Goal: Information Seeking & Learning: Learn about a topic

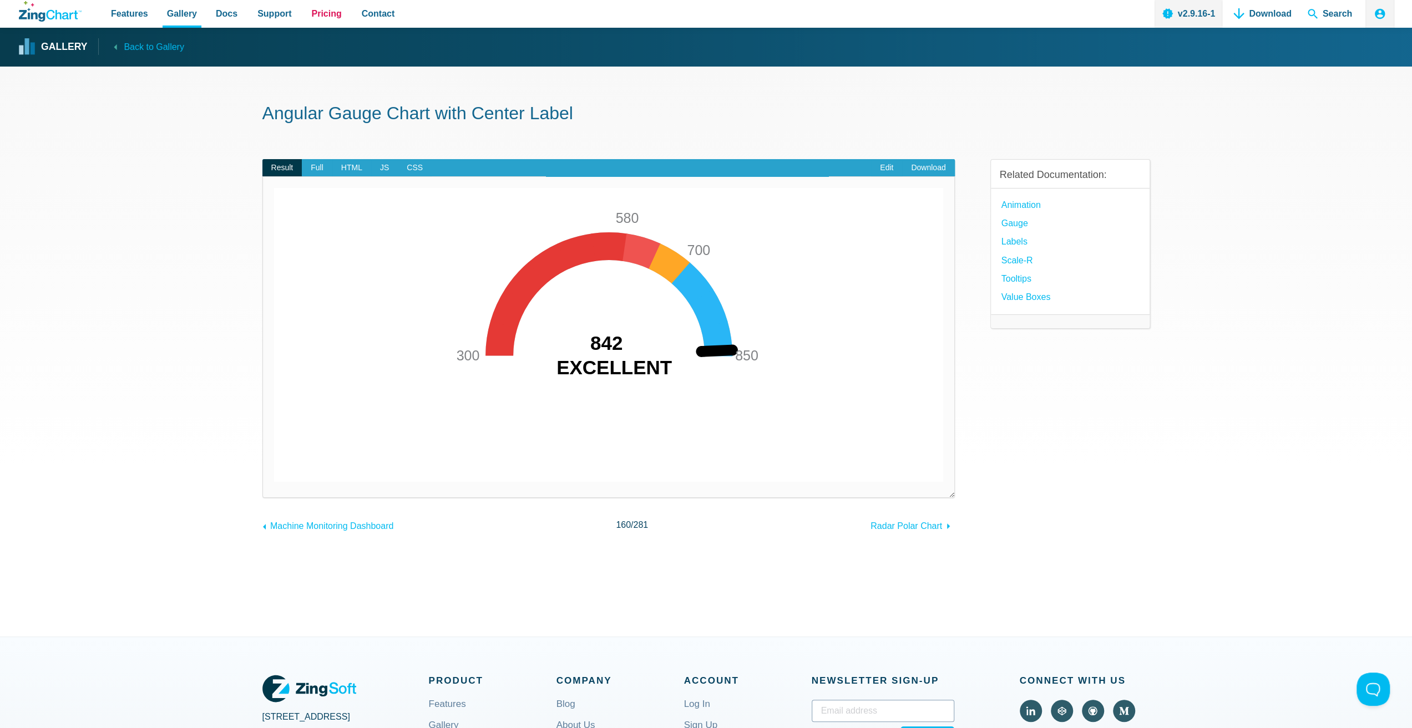
click at [308, 27] on link "Pricing" at bounding box center [326, 14] width 39 height 28
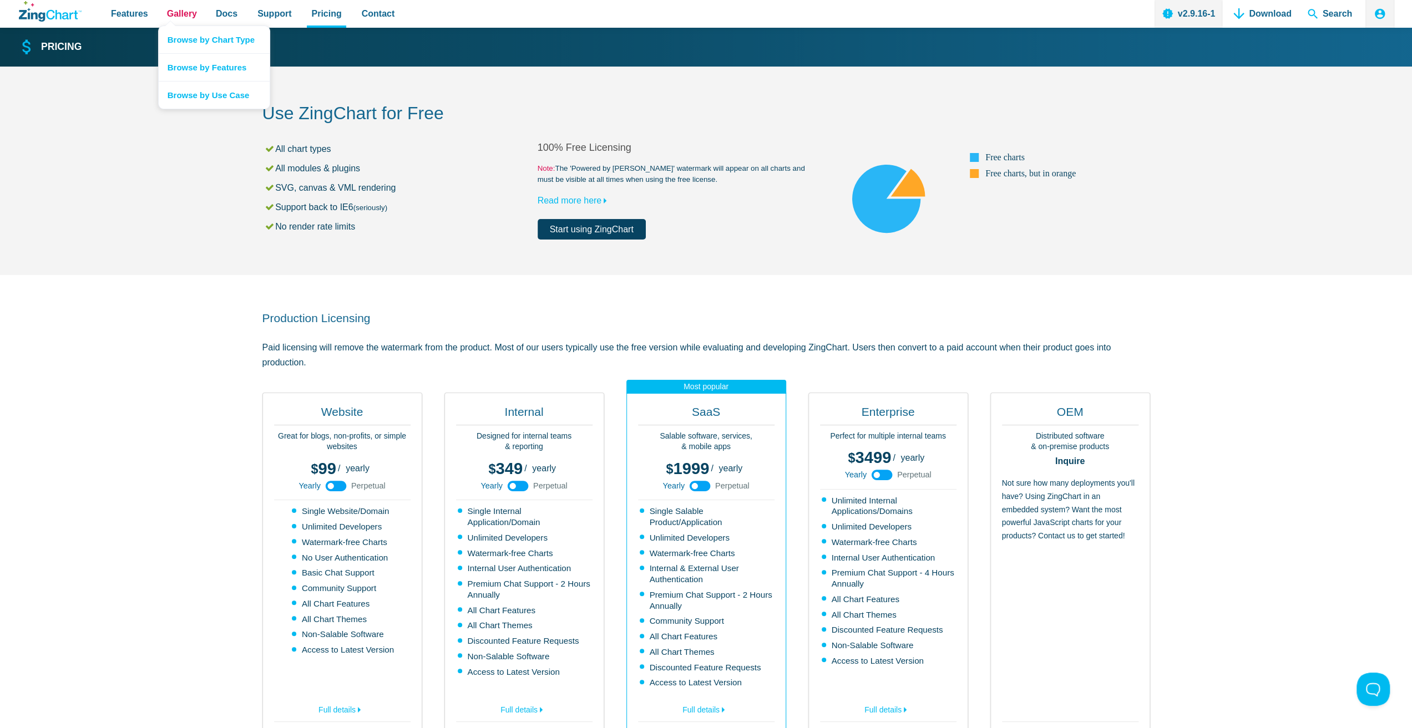
click at [167, 13] on span "Gallery" at bounding box center [182, 13] width 30 height 15
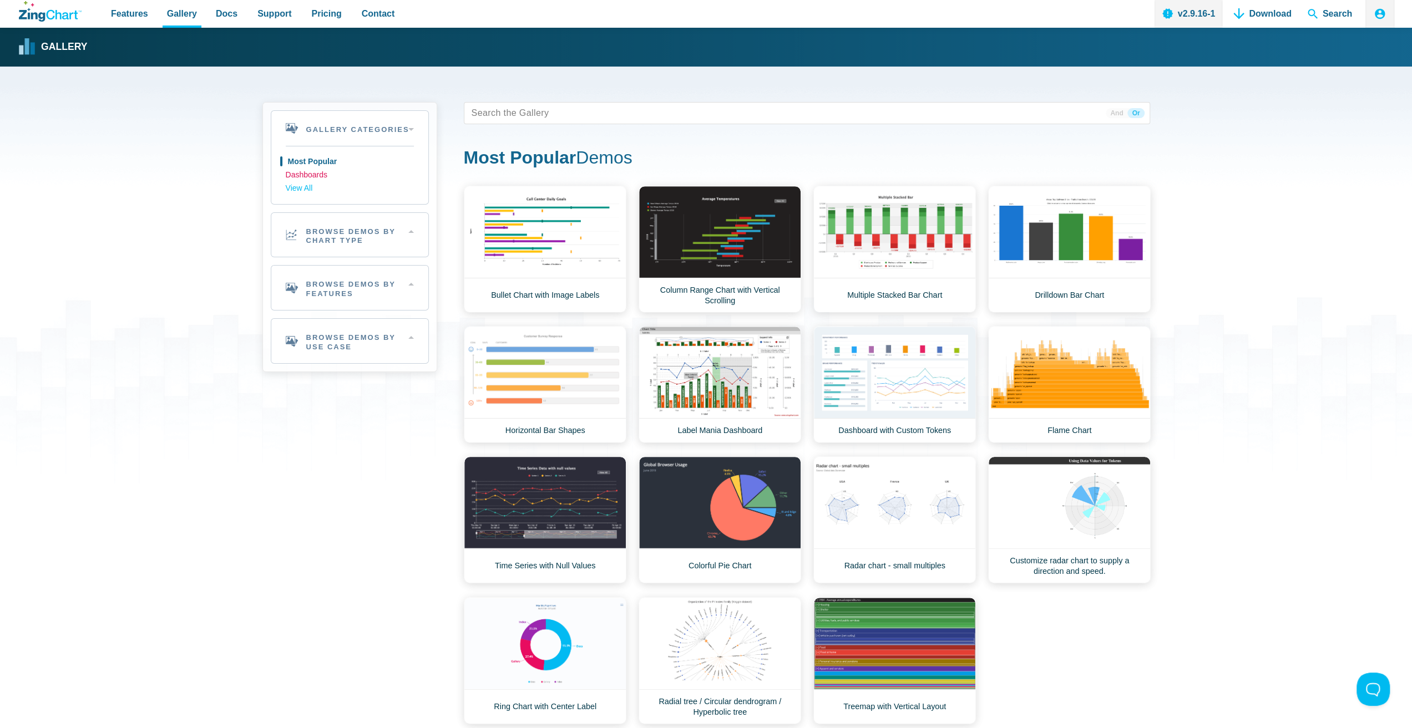
click at [305, 174] on link "Dashboards" at bounding box center [350, 175] width 128 height 13
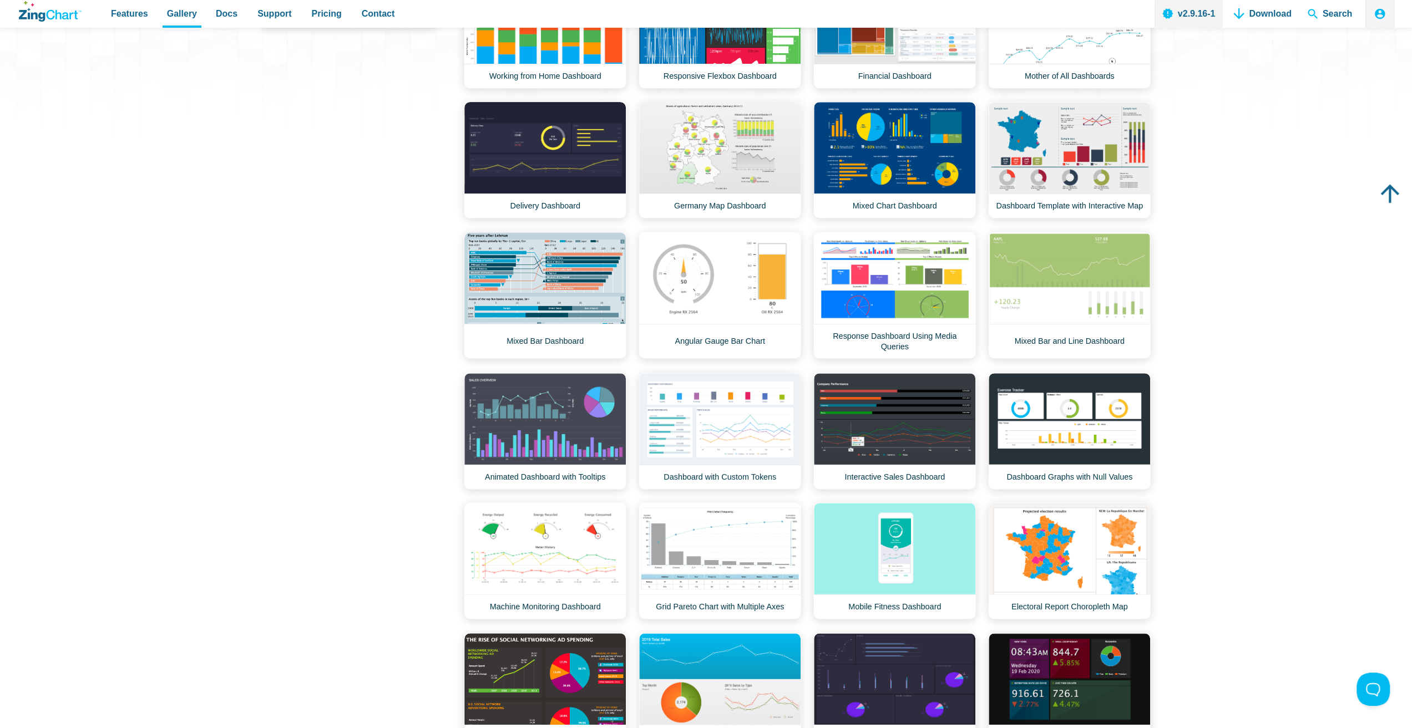
scroll to position [333, 0]
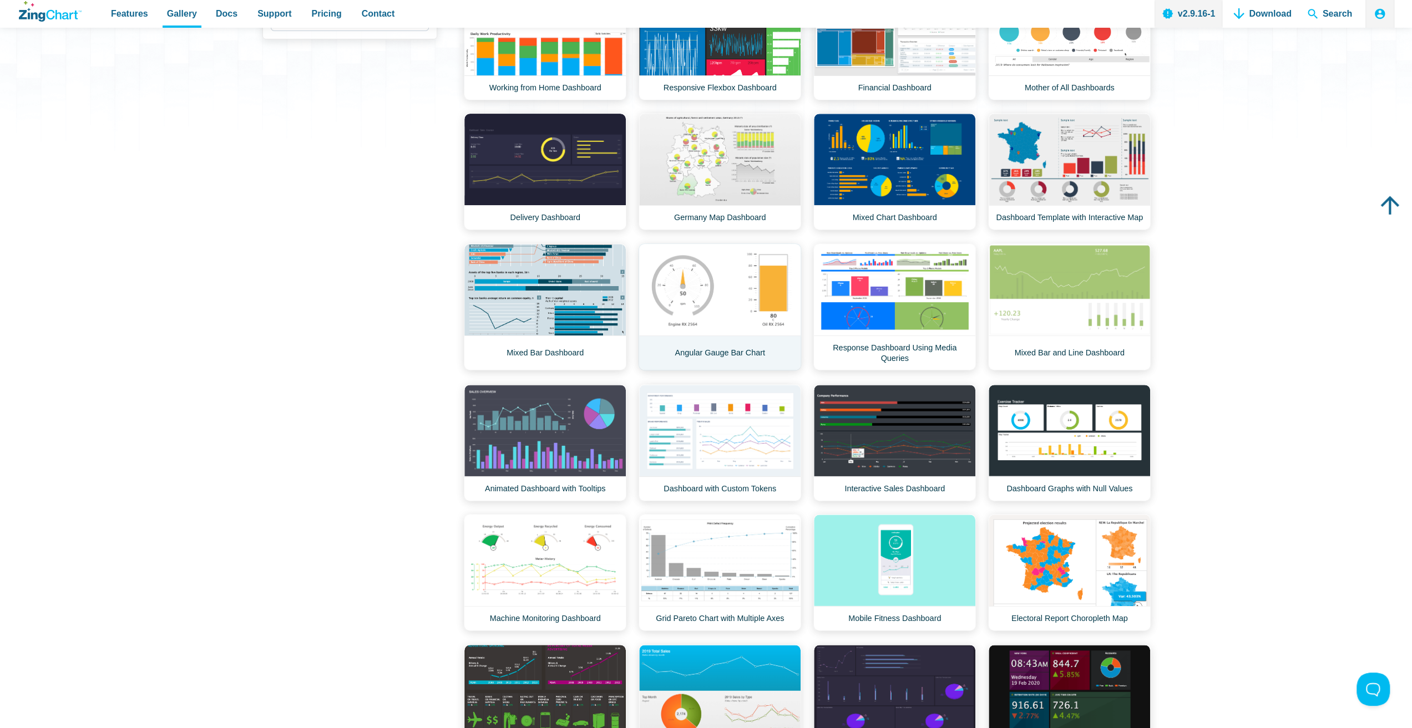
click at [701, 279] on link "Angular Gauge Bar Chart" at bounding box center [719, 307] width 163 height 127
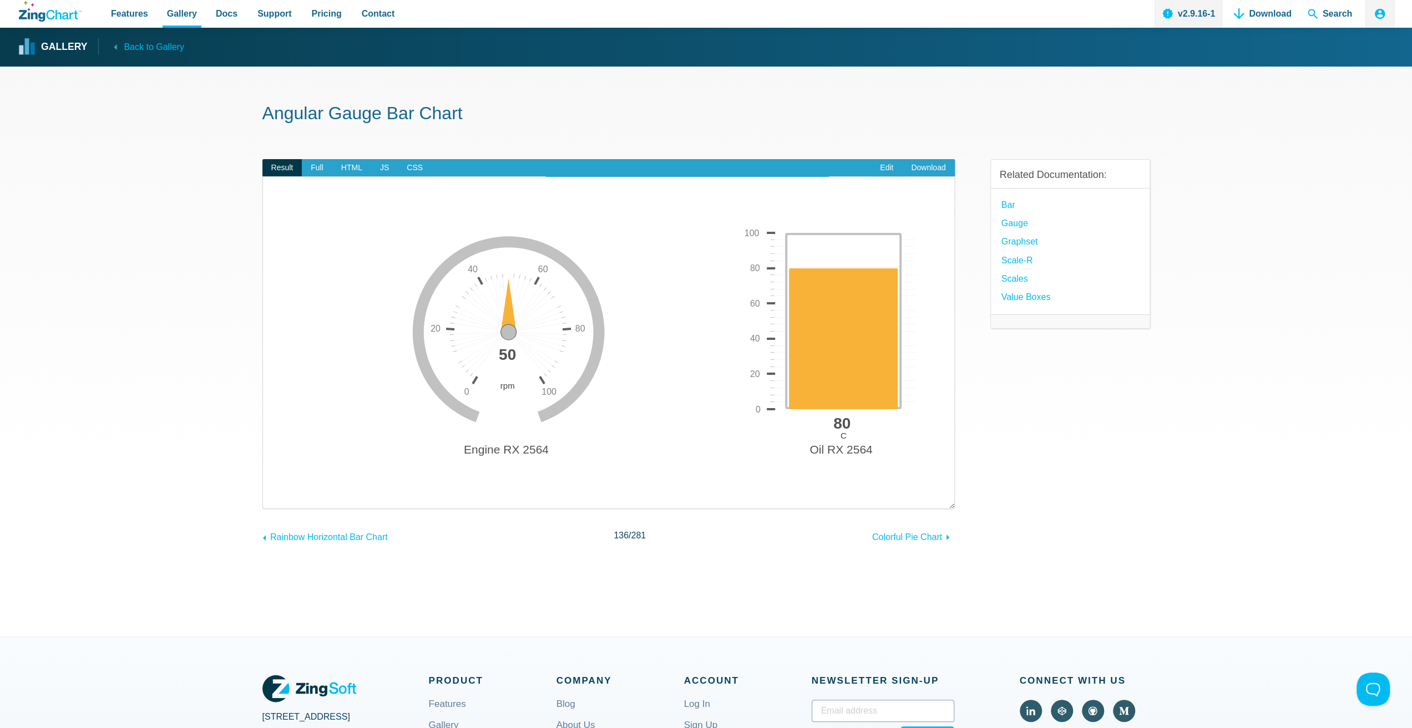
click at [498, 319] on img "App Content" at bounding box center [608, 351] width 669 height 294
click at [453, 276] on img "App Content" at bounding box center [608, 351] width 669 height 294
drag, startPoint x: 510, startPoint y: 322, endPoint x: 464, endPoint y: 271, distance: 69.1
click at [525, 354] on div "Engine RX 2564 rpm 0 20 40 60 80 100 Oil RX 2564 C 50 0 100 20 40 60 80 80" at bounding box center [608, 351] width 669 height 294
drag, startPoint x: 834, startPoint y: 267, endPoint x: 827, endPoint y: 462, distance: 194.8
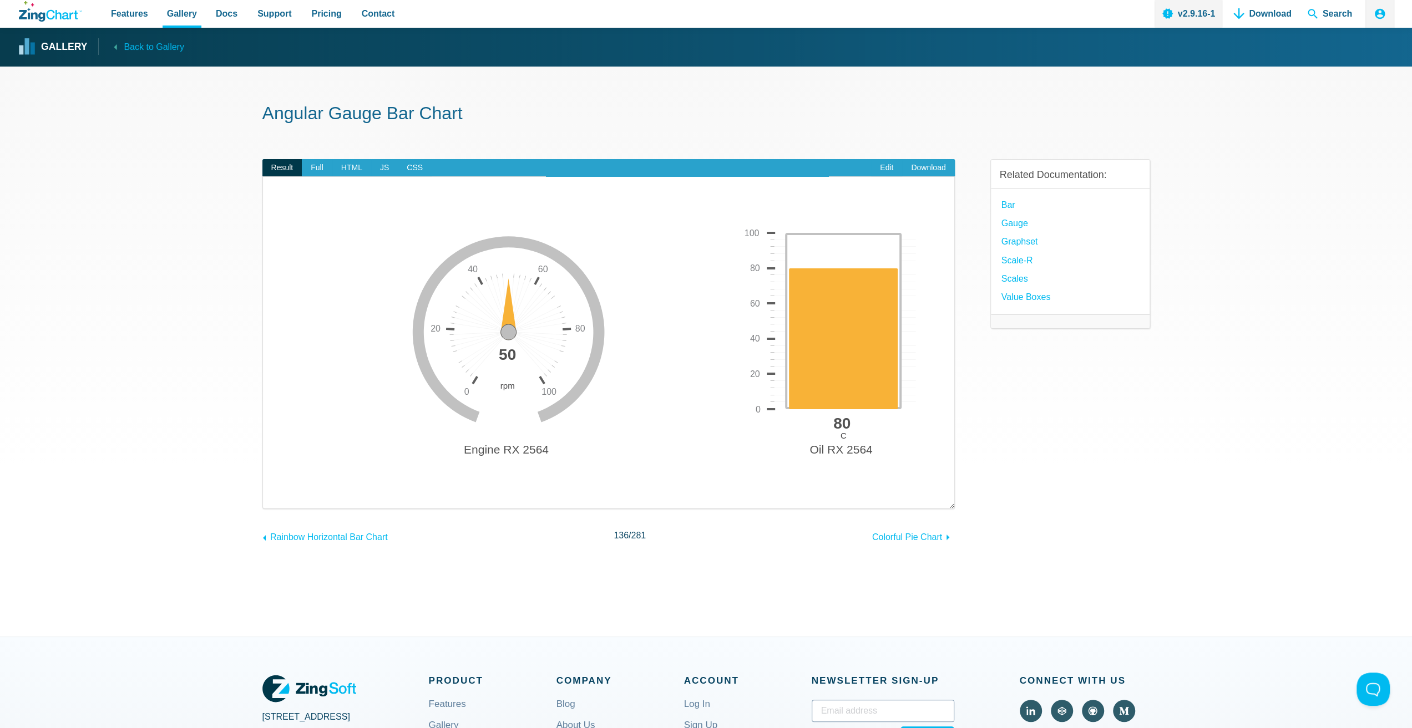
click at [827, 462] on div "Engine RX 2564 rpm 0 20 40 60 80 100 Oil RX 2564 C 50 0 100 20 40 60 80 80" at bounding box center [608, 351] width 669 height 294
click at [319, 15] on span "Pricing" at bounding box center [326, 13] width 30 height 15
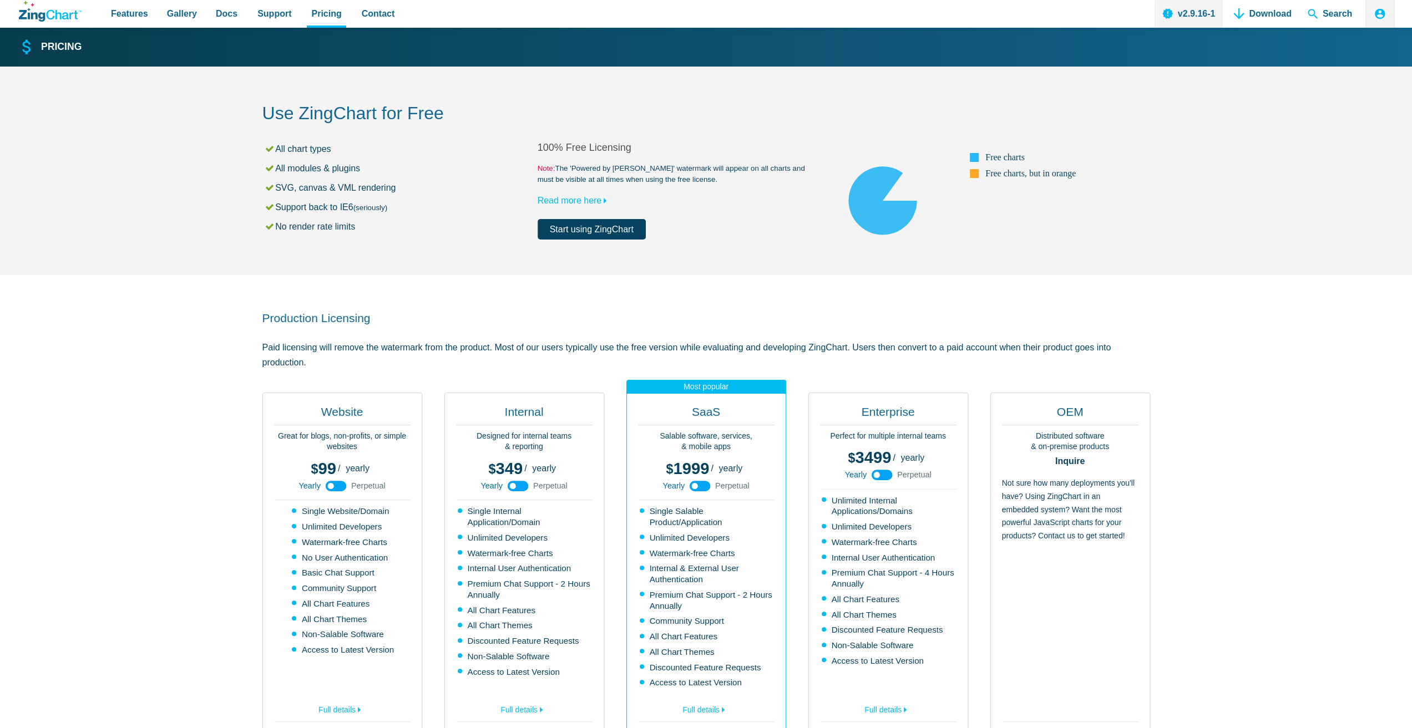
click at [563, 200] on link "Read more here" at bounding box center [574, 200] width 74 height 9
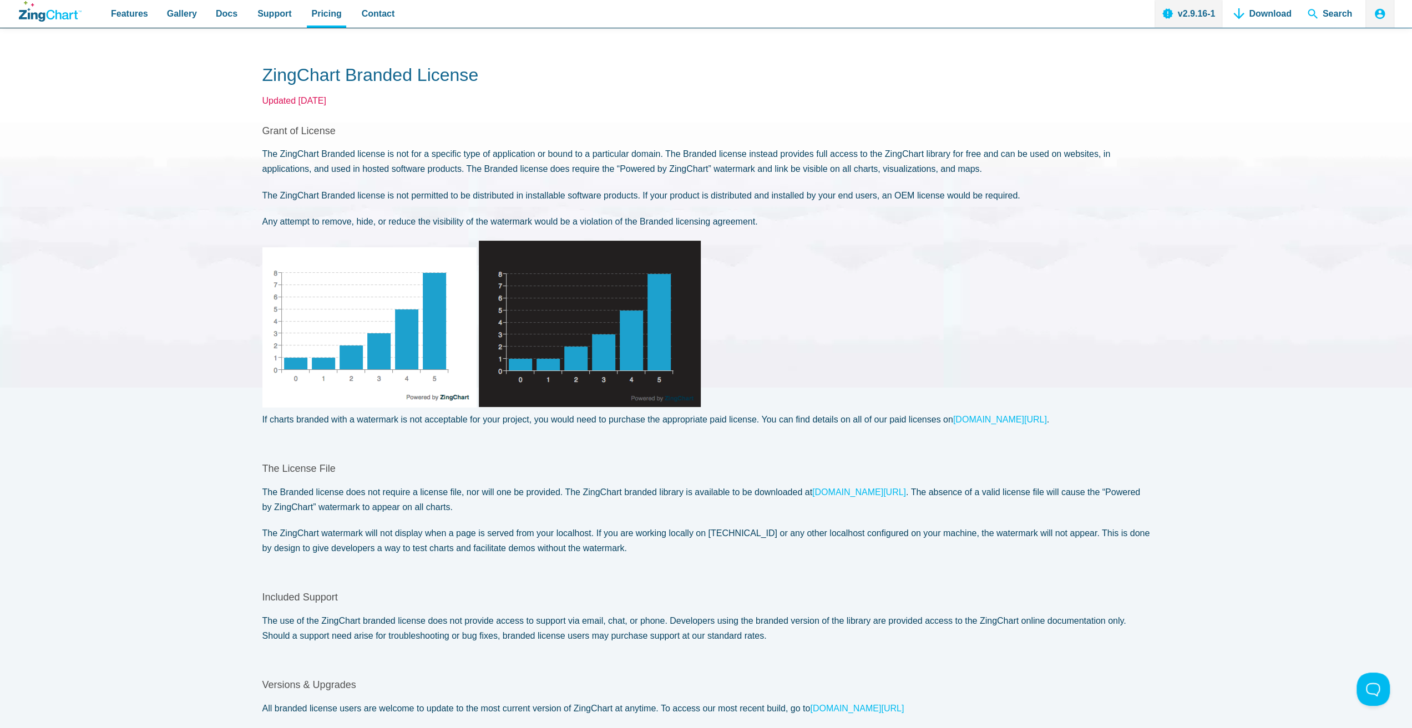
scroll to position [55, 0]
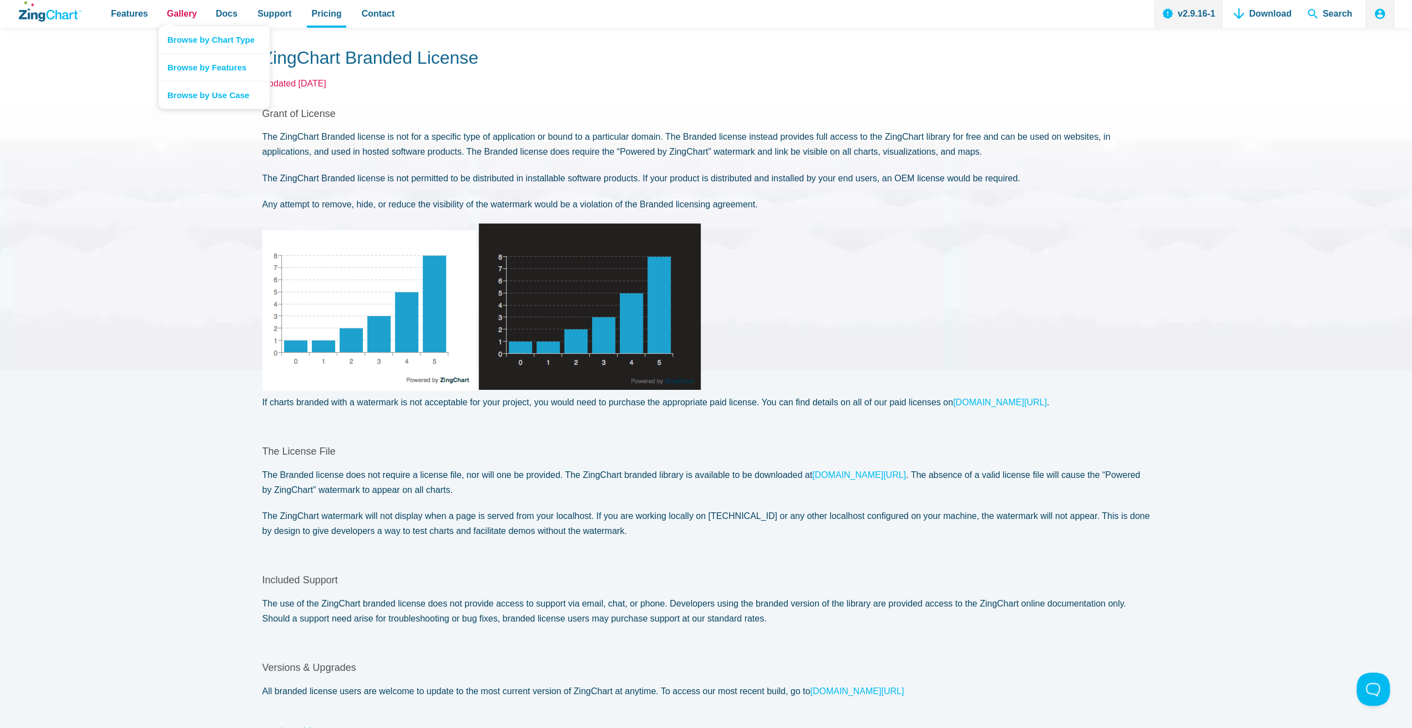
click at [176, 17] on span "Gallery" at bounding box center [182, 13] width 30 height 15
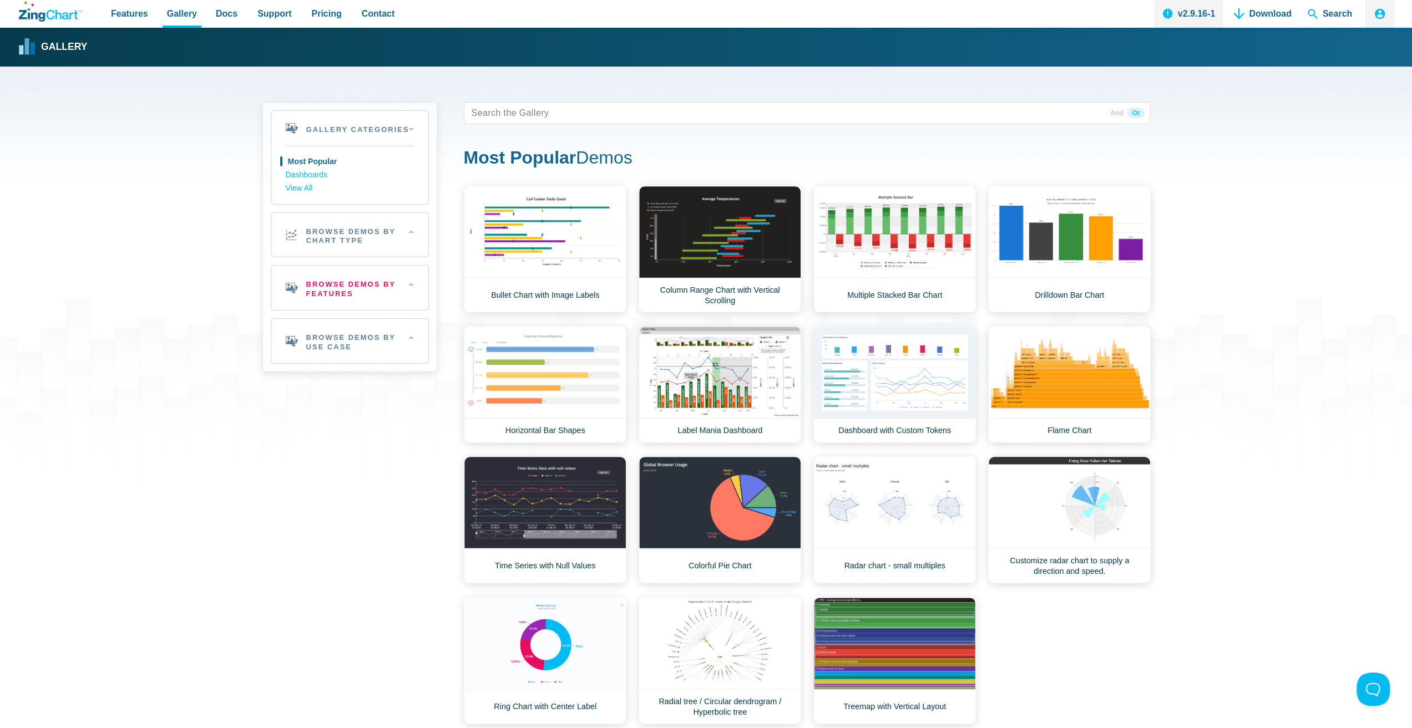
click at [382, 282] on h2 "Browse Demos By Features" at bounding box center [349, 288] width 157 height 44
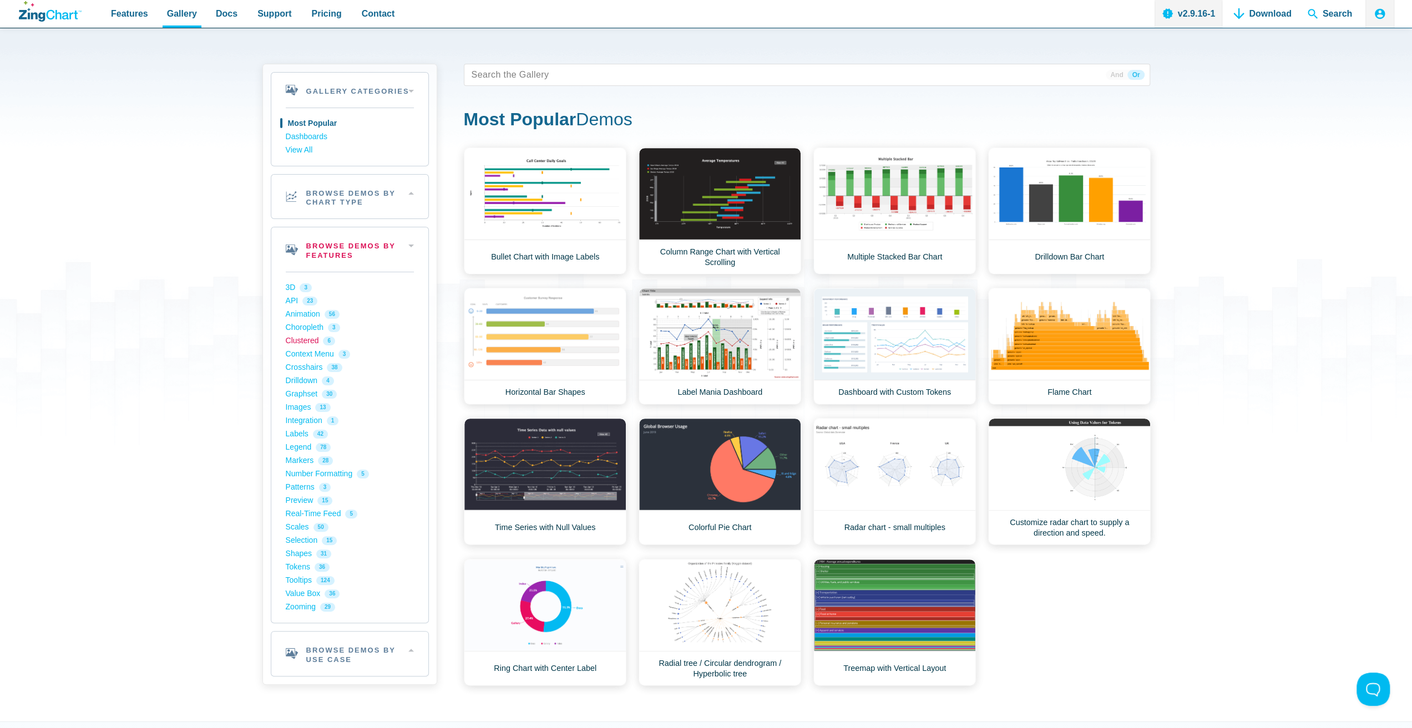
scroll to position [55, 0]
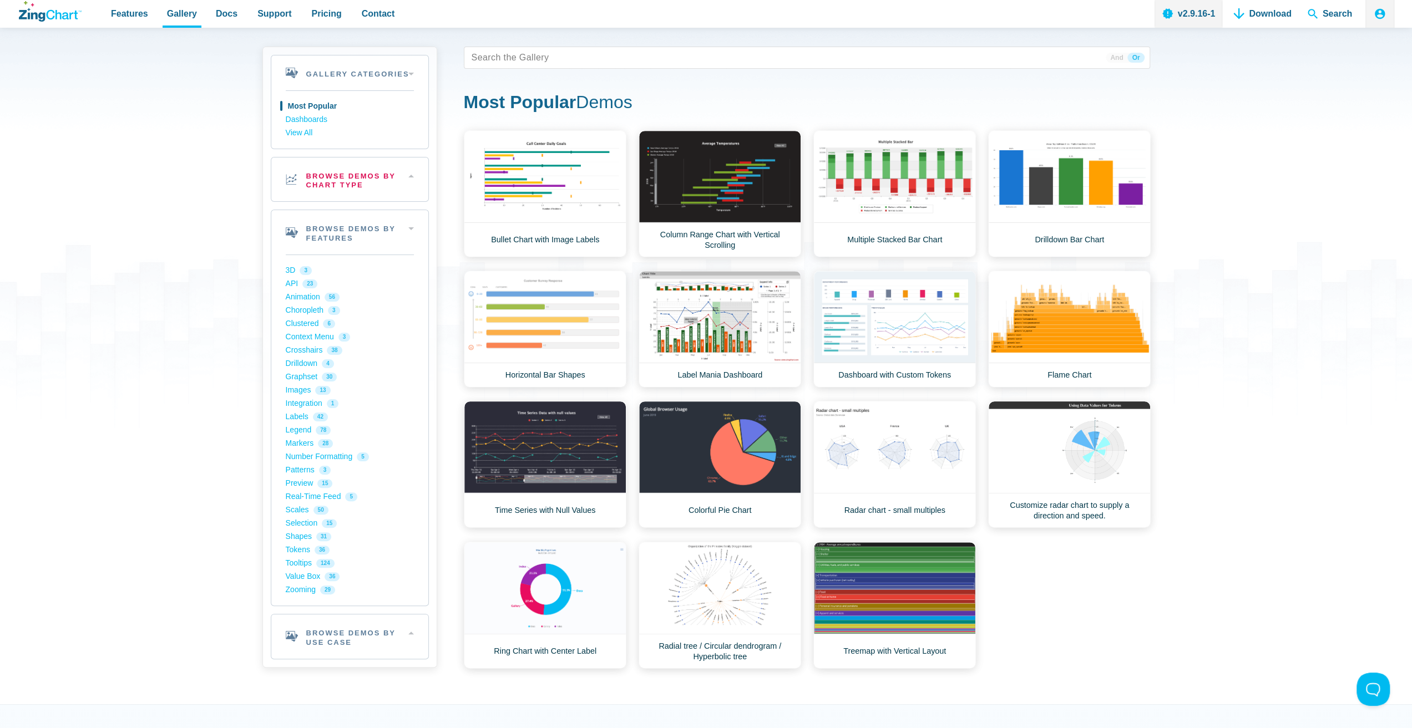
click at [331, 189] on h2 "Browse Demos By Chart Type" at bounding box center [349, 180] width 157 height 44
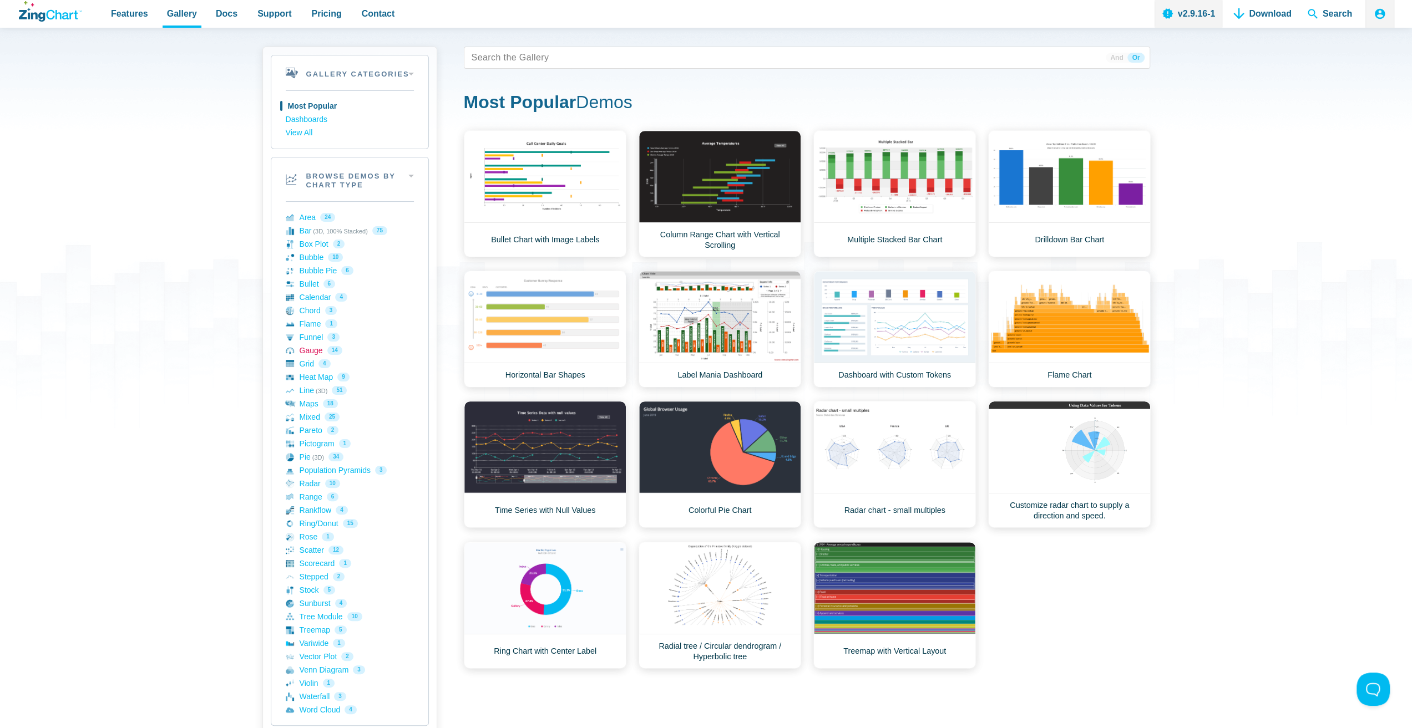
click at [312, 351] on link "Gauge 14" at bounding box center [350, 350] width 128 height 13
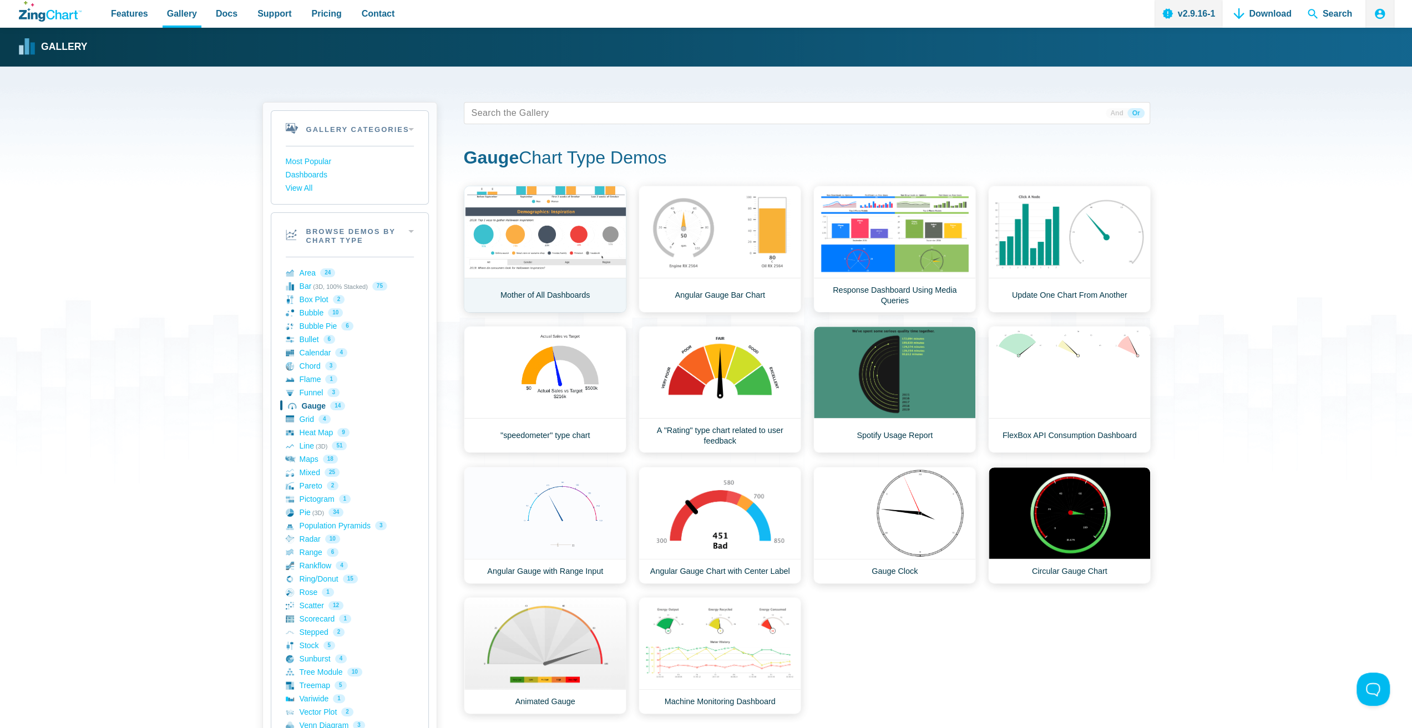
click at [583, 239] on link "Mother of All Dashboards" at bounding box center [545, 249] width 163 height 127
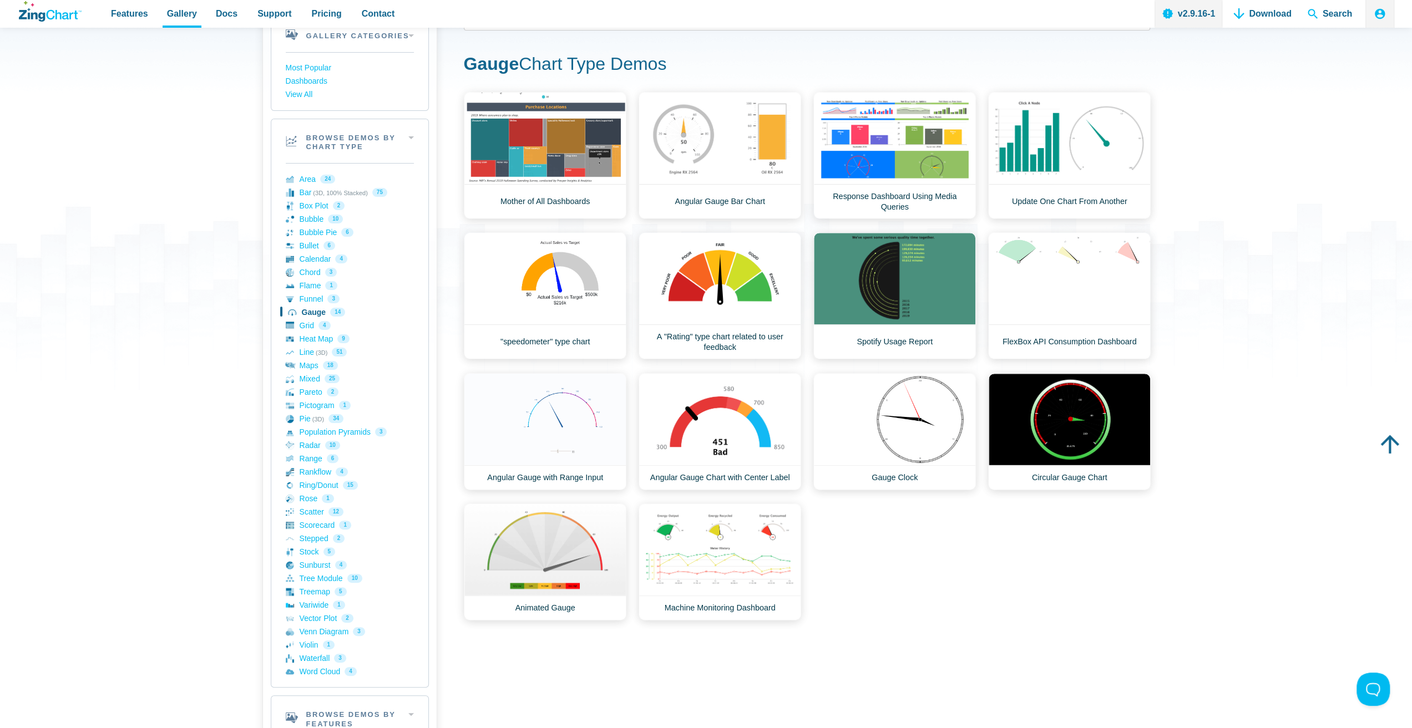
scroll to position [111, 0]
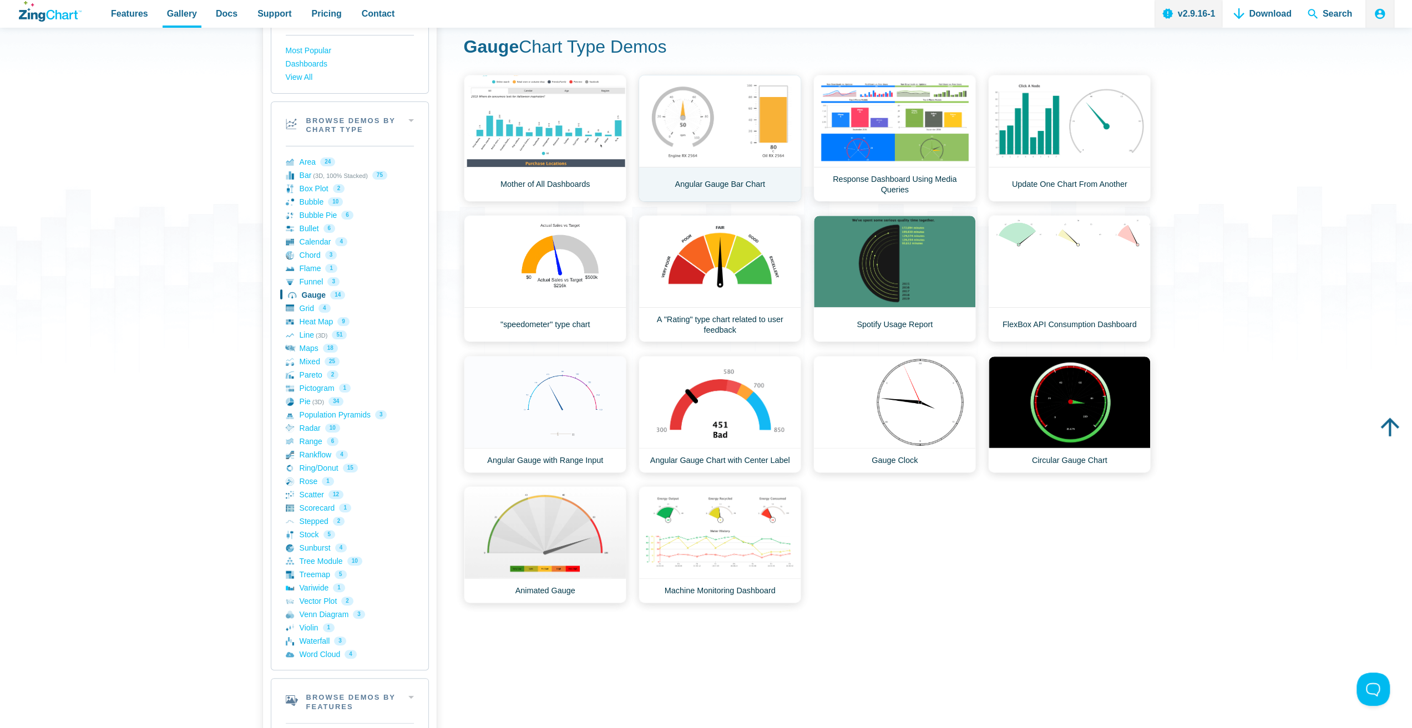
click at [712, 135] on link "Angular Gauge Bar Chart" at bounding box center [719, 138] width 163 height 127
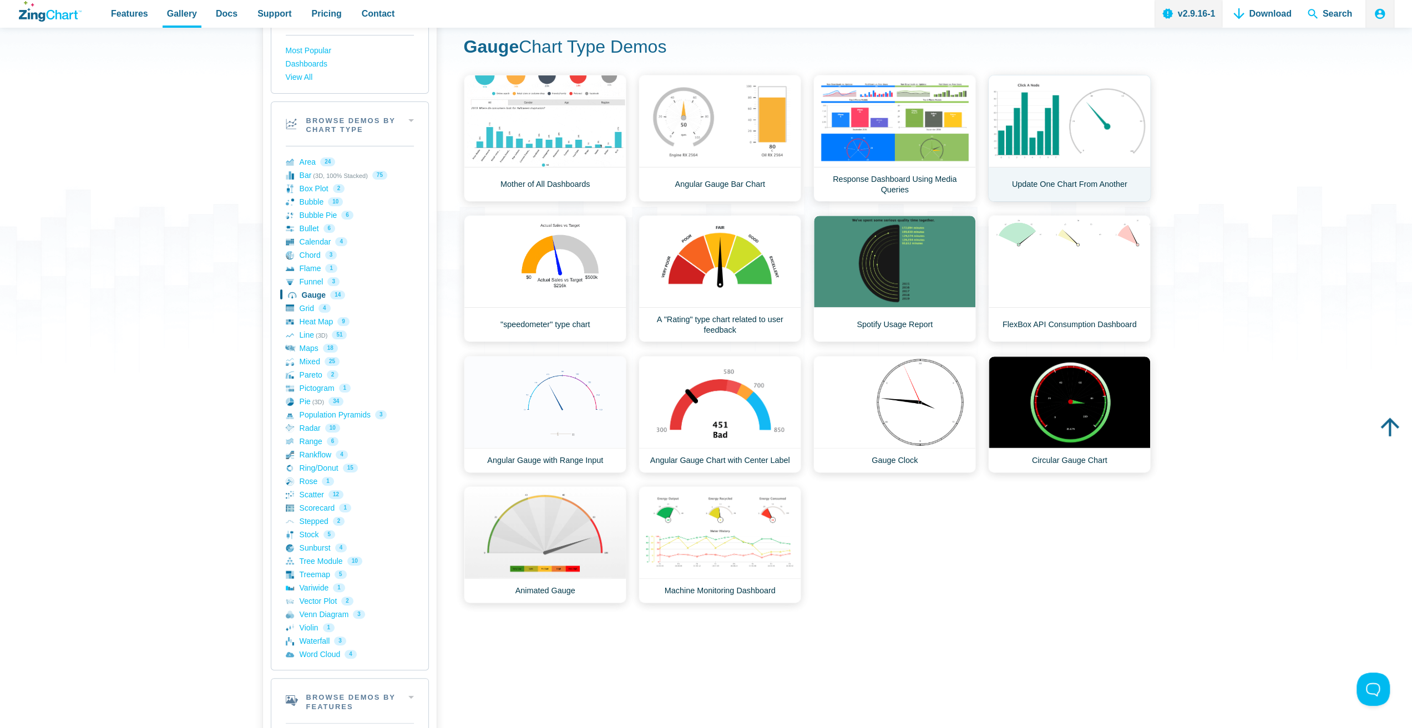
click at [1082, 109] on link "Update One Chart From Another" at bounding box center [1069, 138] width 163 height 127
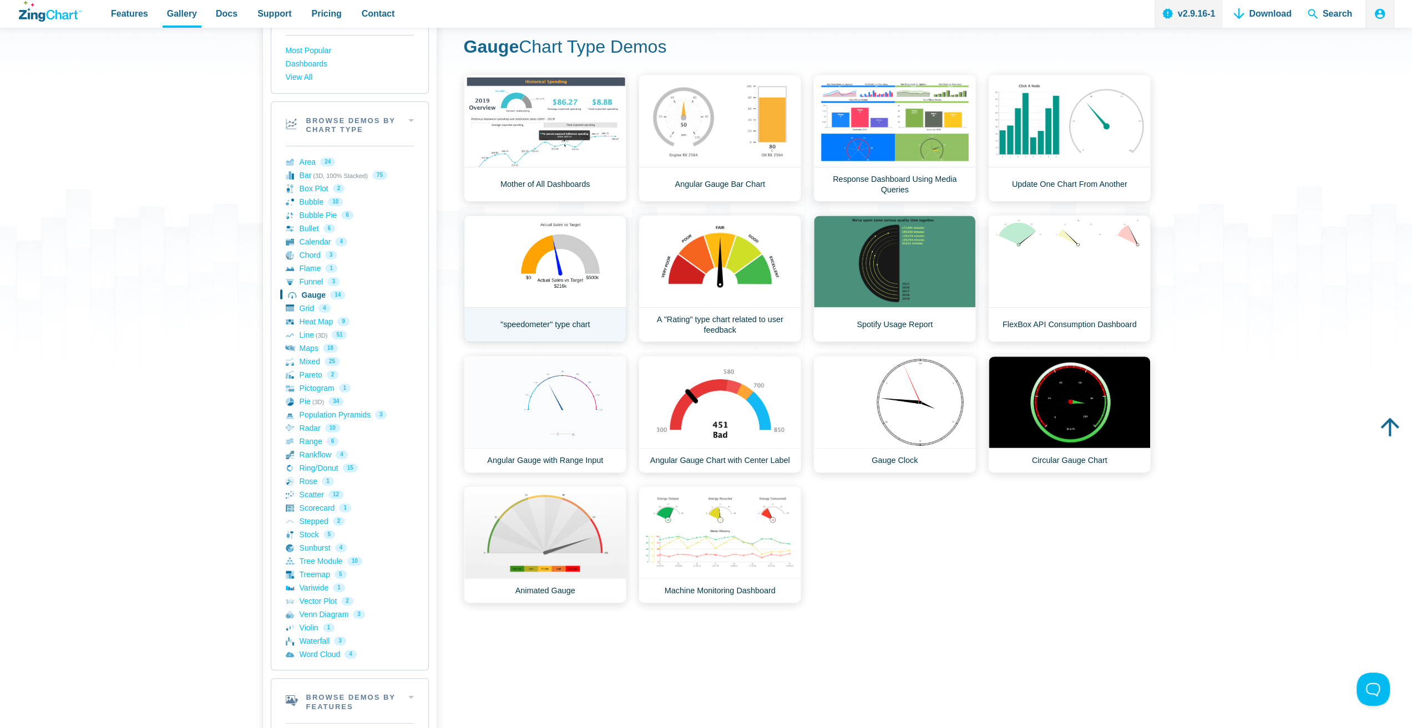
click at [554, 328] on link ""speedometer" type chart" at bounding box center [545, 278] width 163 height 127
click at [722, 286] on link "A "Rating" type chart related to user feedback" at bounding box center [719, 278] width 163 height 127
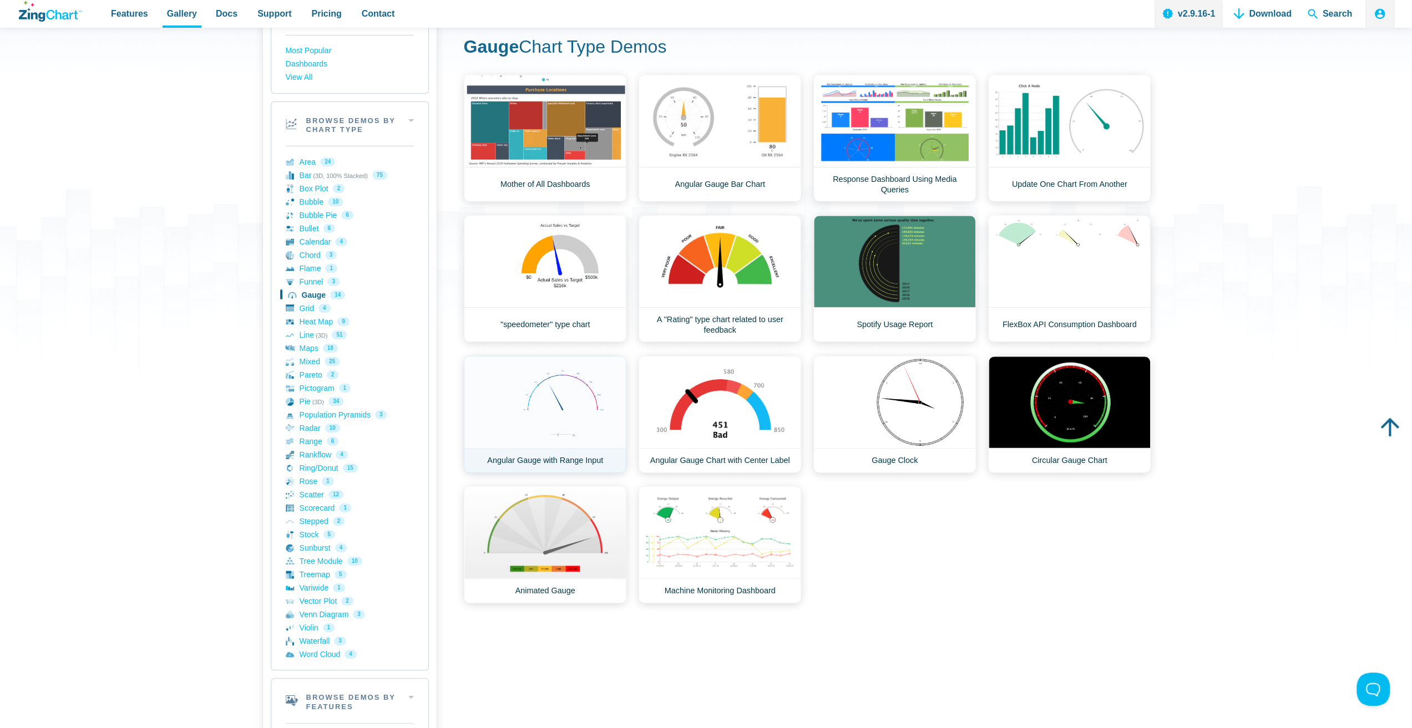
click at [547, 404] on link "Angular Gauge with Range Input" at bounding box center [545, 414] width 163 height 117
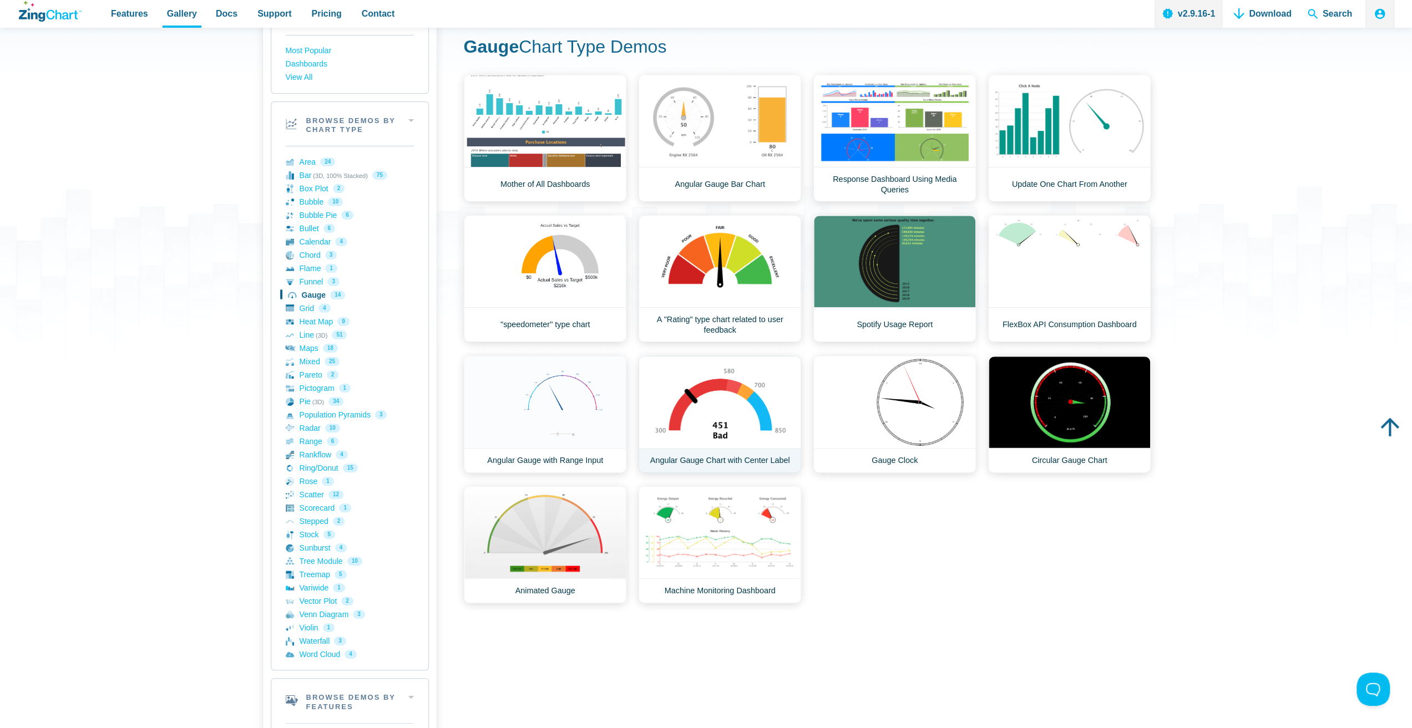
click at [739, 417] on link "Angular Gauge Chart with Center Label" at bounding box center [719, 414] width 163 height 117
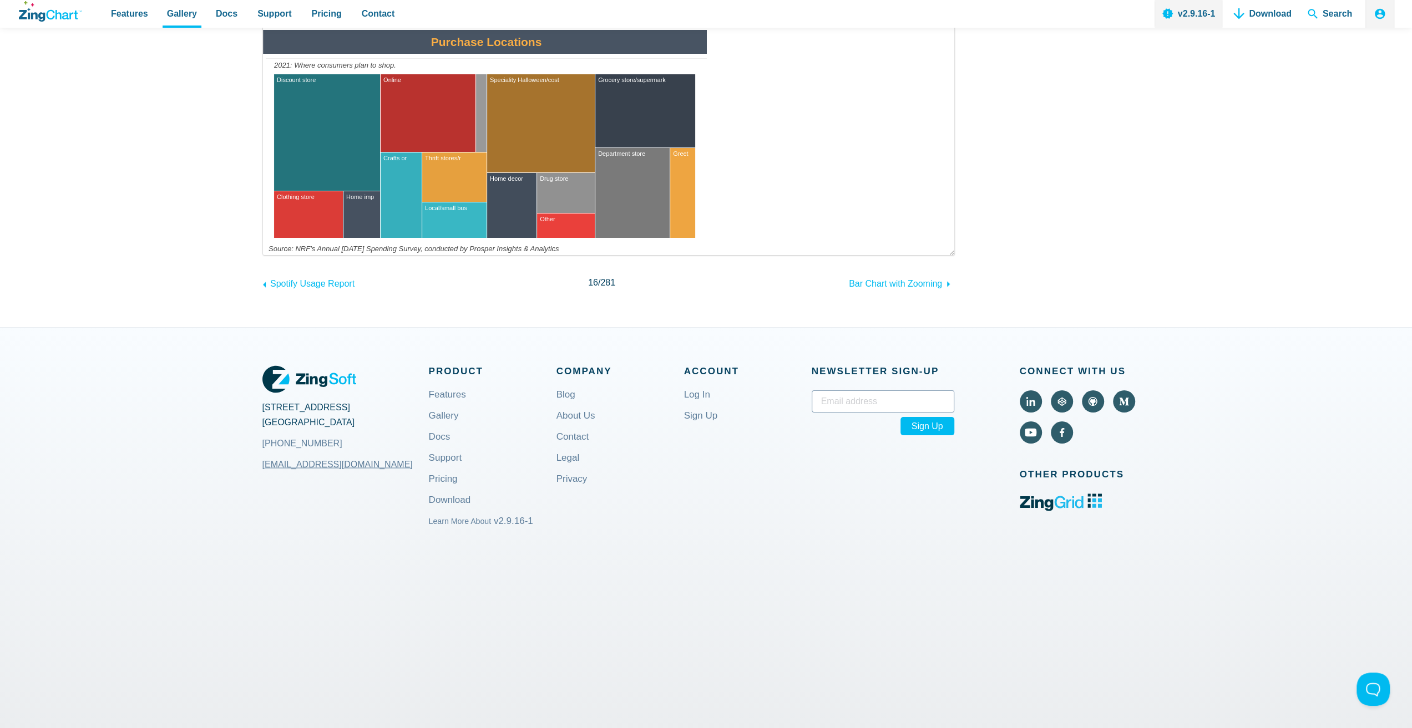
scroll to position [1830, 0]
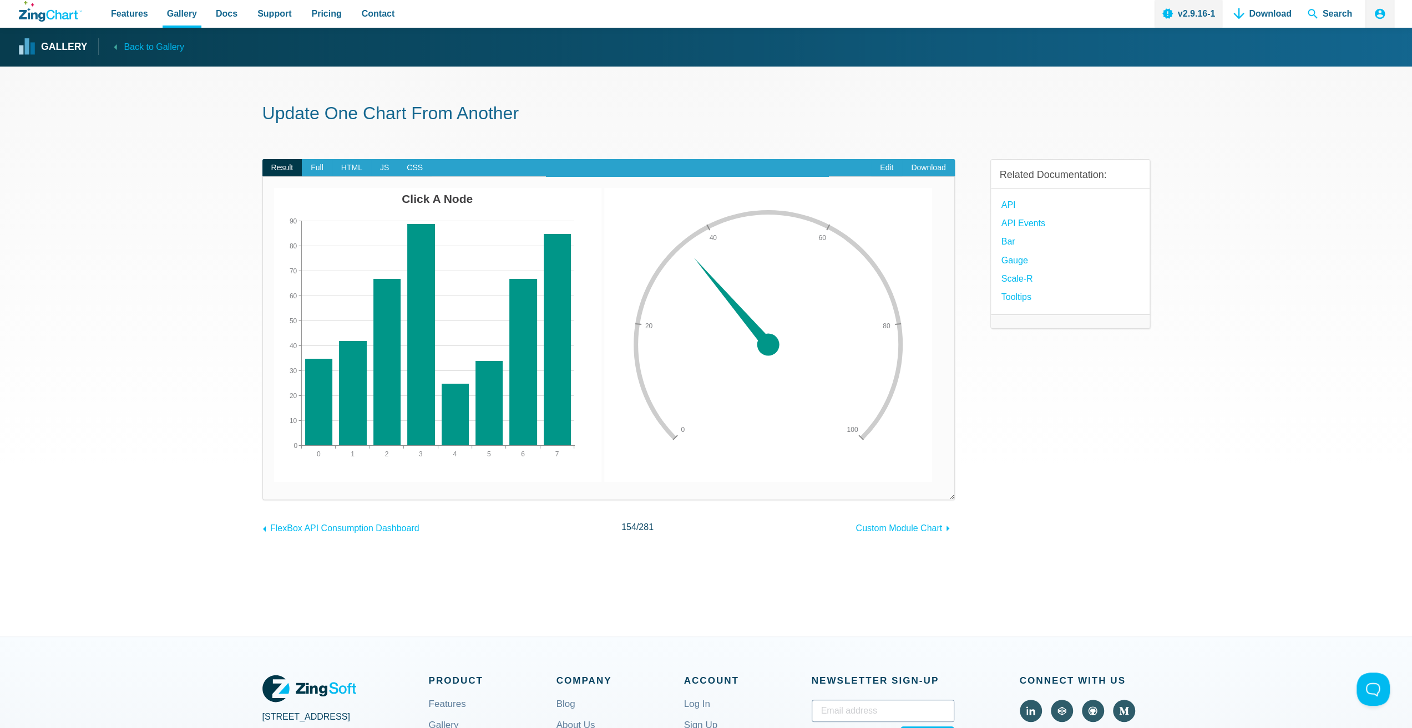
click at [764, 361] on img "App Content" at bounding box center [768, 335] width 328 height 294
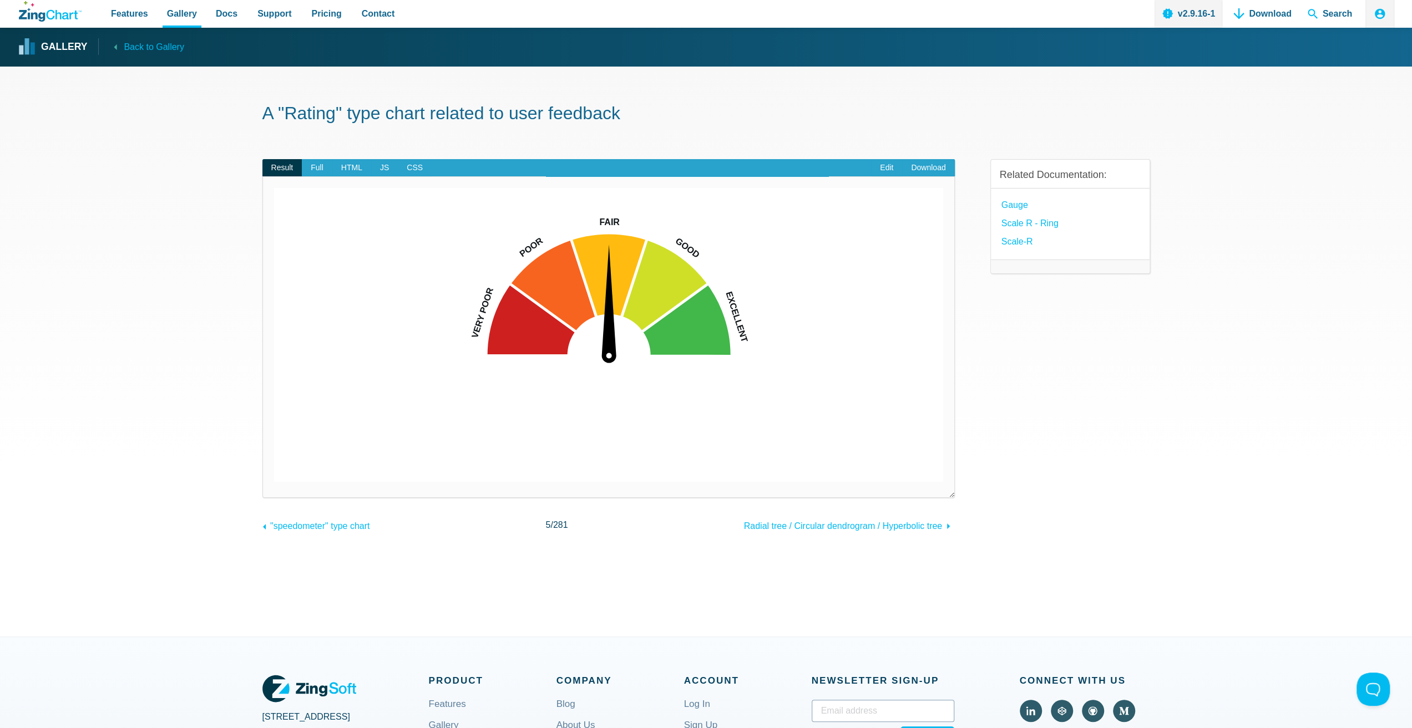
click at [685, 293] on img "App Content" at bounding box center [608, 335] width 669 height 294
click at [686, 293] on img "App Content" at bounding box center [608, 335] width 669 height 294
click at [709, 286] on img "App Content" at bounding box center [608, 335] width 669 height 294
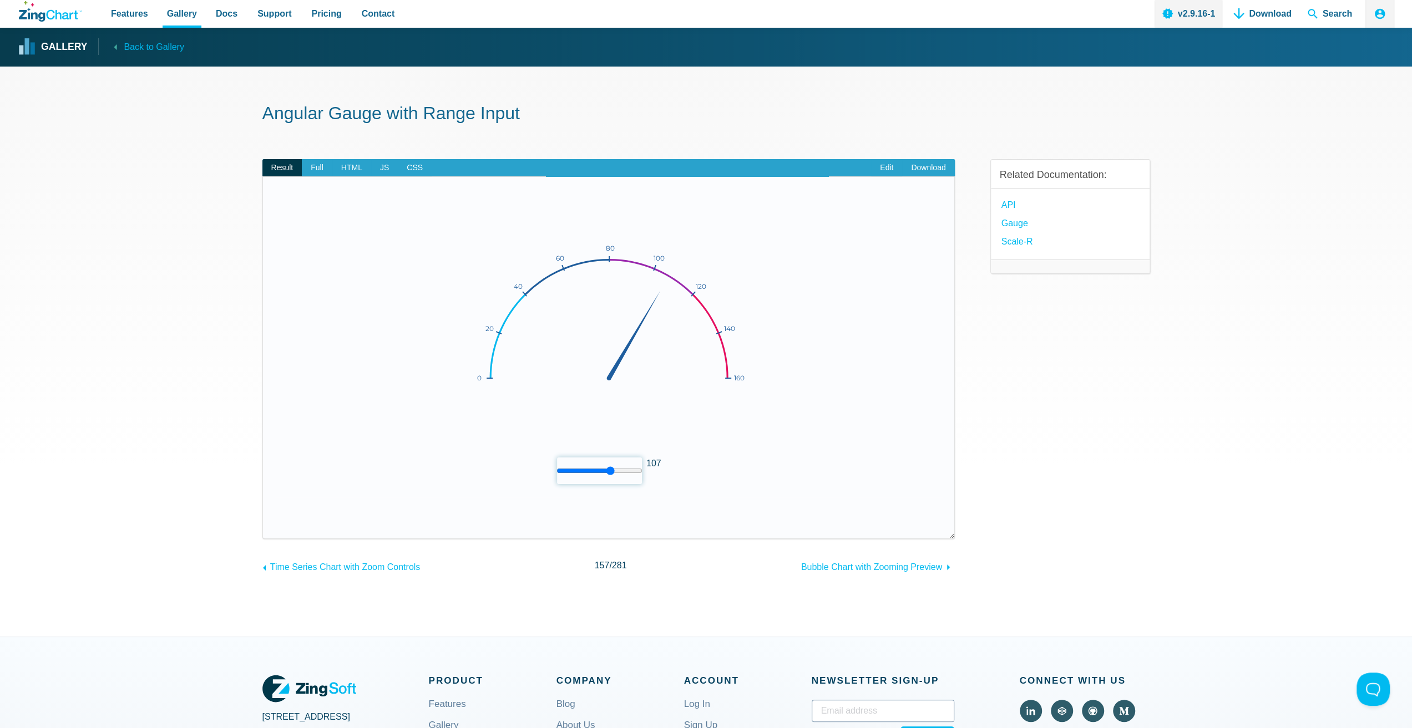
drag, startPoint x: 591, startPoint y: 472, endPoint x: 610, endPoint y: 464, distance: 20.6
type input "107"
click at [610, 464] on input "App Content" at bounding box center [599, 471] width 86 height 28
